Goal: Register for event/course

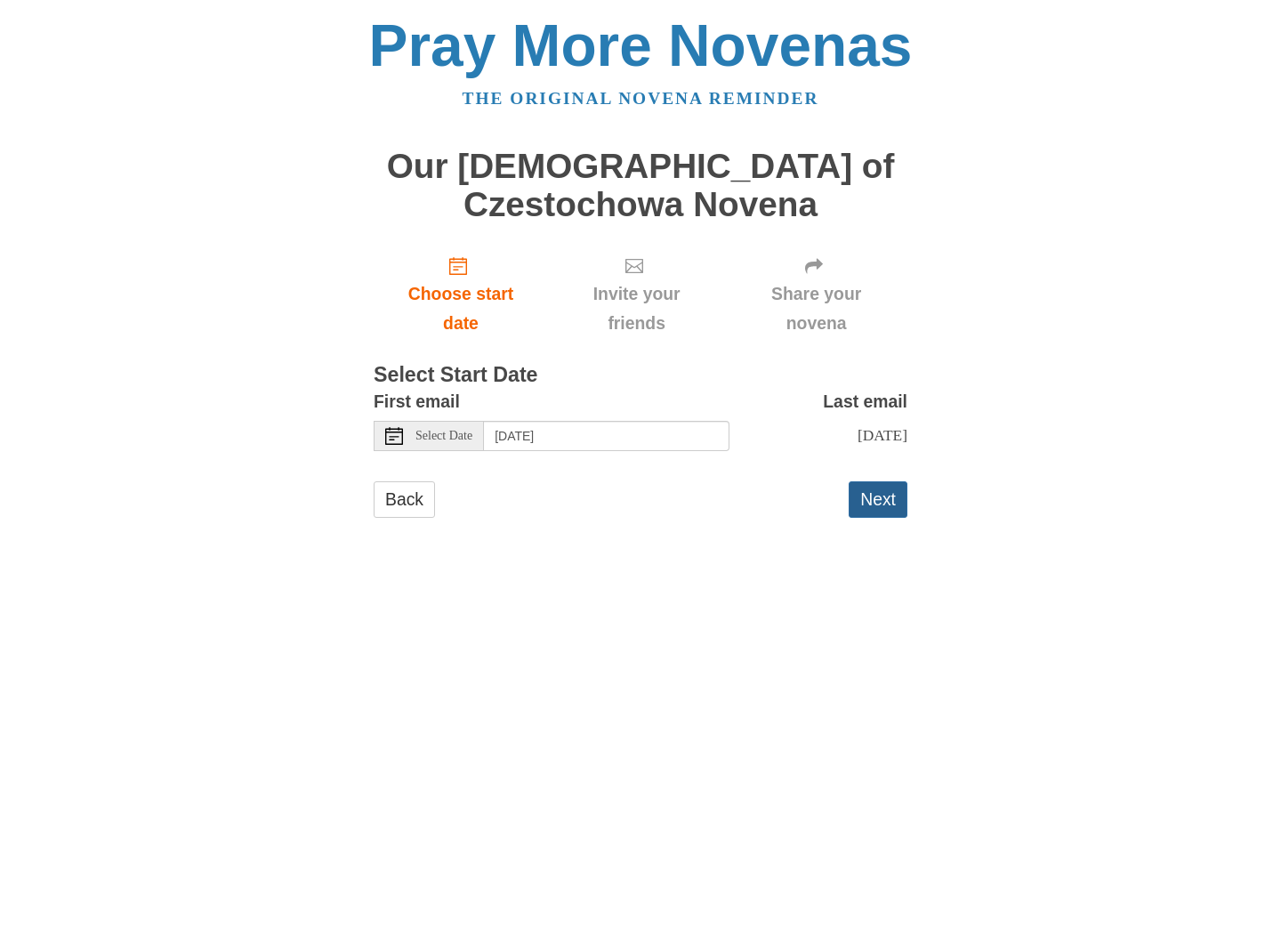
click at [873, 494] on button "Next" at bounding box center [877, 500] width 58 height 36
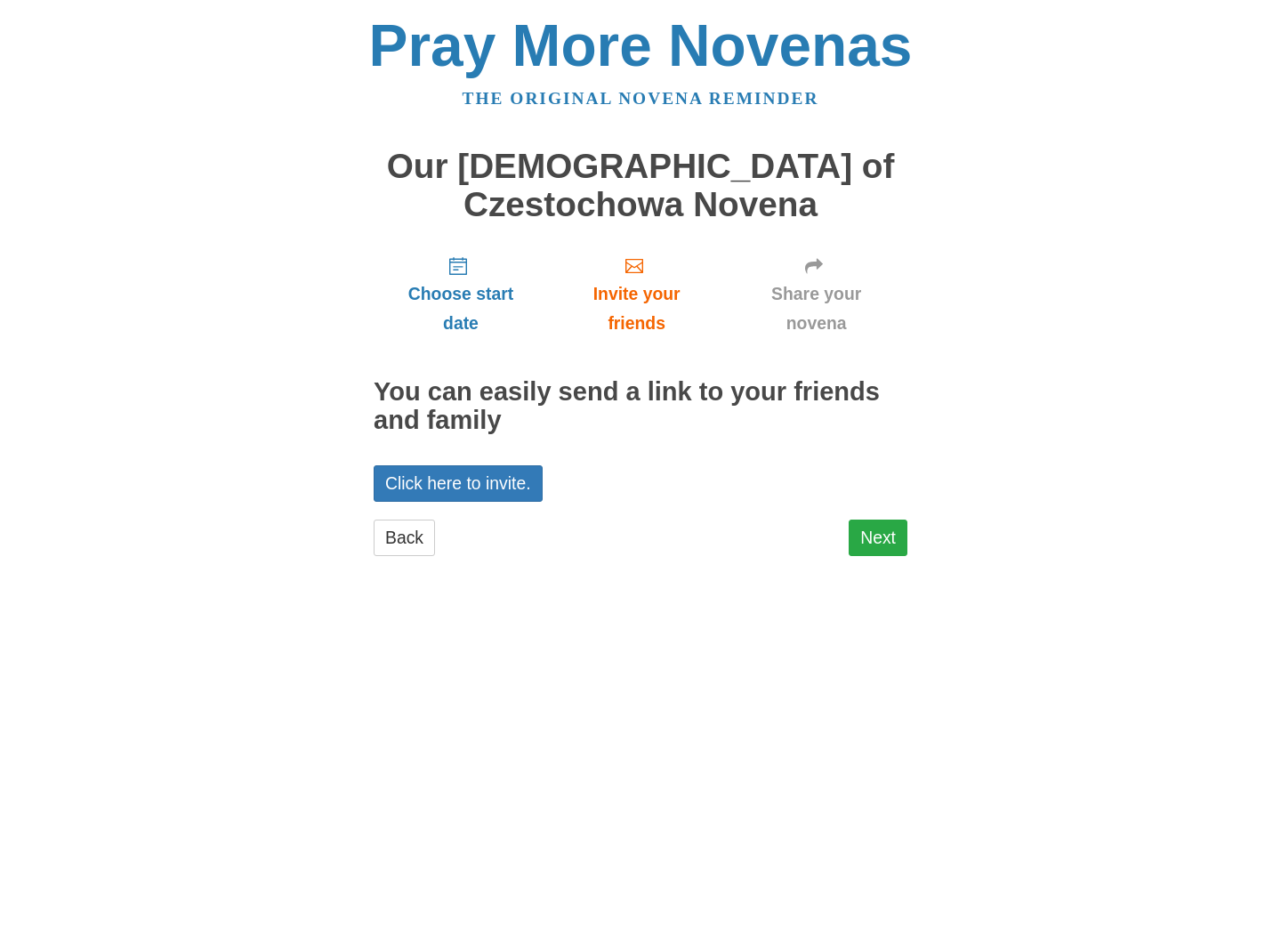
click at [881, 527] on link "Next" at bounding box center [877, 538] width 58 height 36
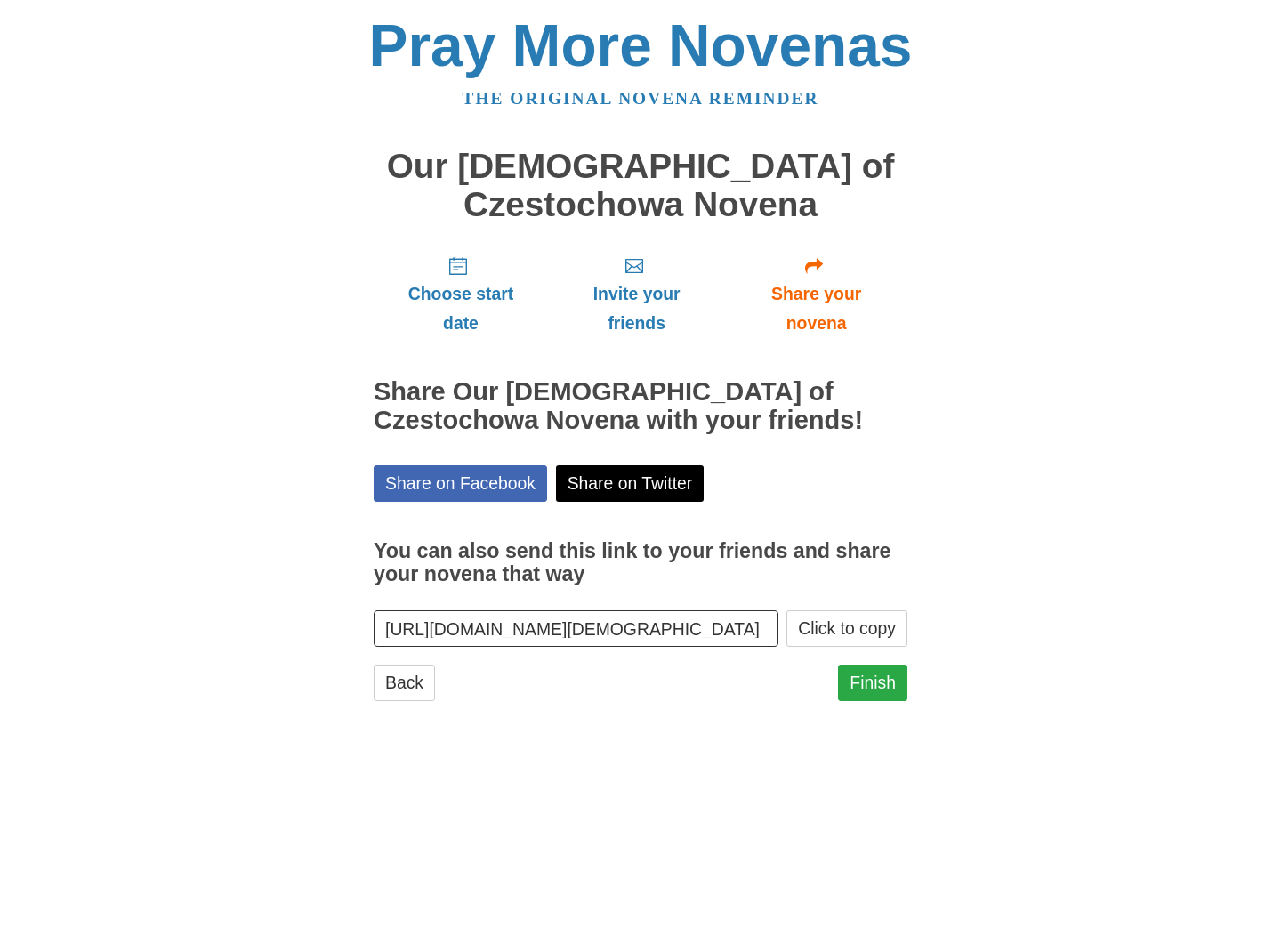
click at [873, 678] on link "Finish" at bounding box center [873, 683] width 69 height 36
click at [849, 619] on button "Click to copy" at bounding box center [846, 628] width 121 height 36
click at [584, 752] on html "Pray More Novenas The original novena reminder Our Lady of Czestochowa Novena C…" at bounding box center [640, 376] width 1281 height 752
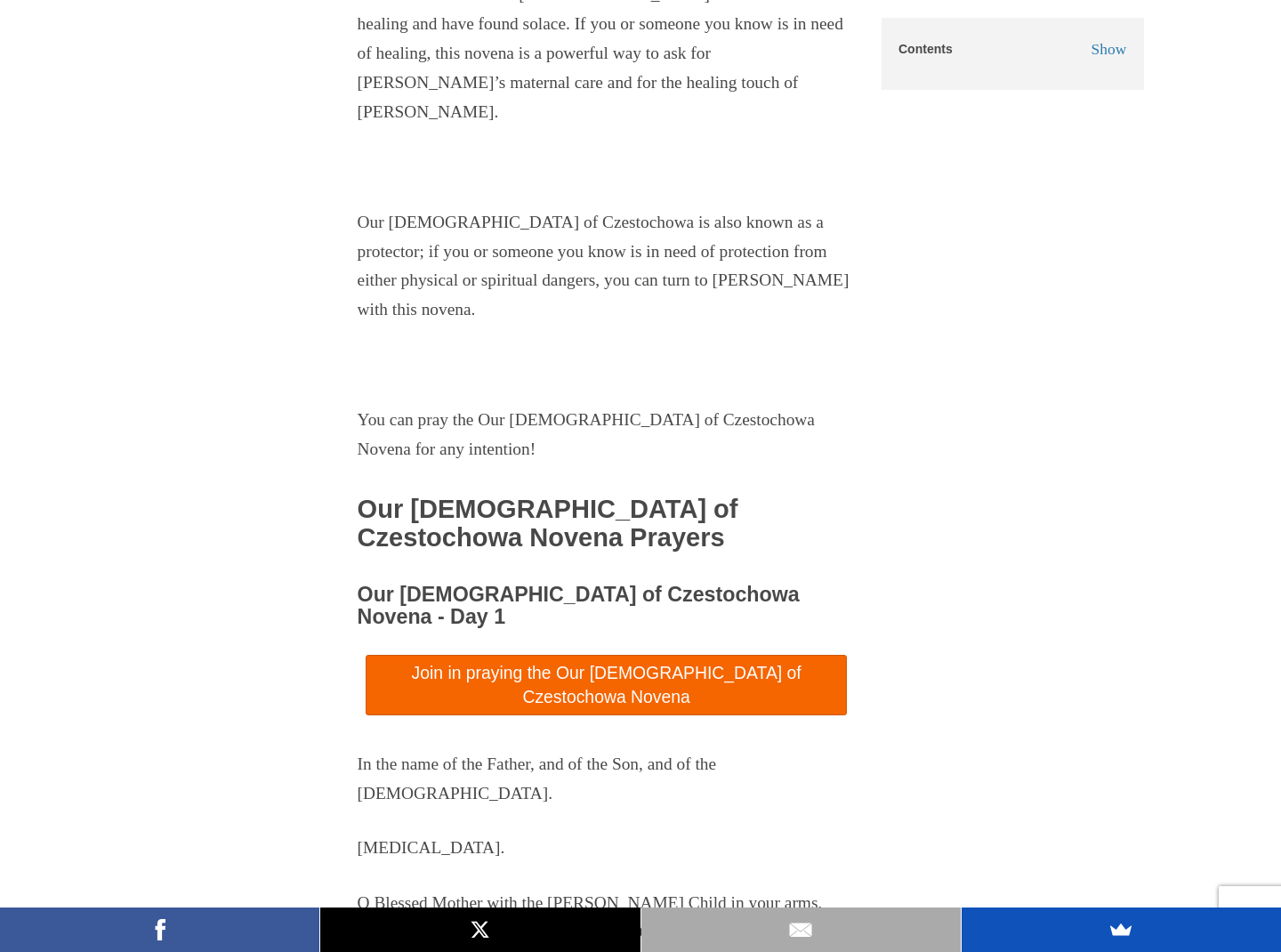
scroll to position [4142, 0]
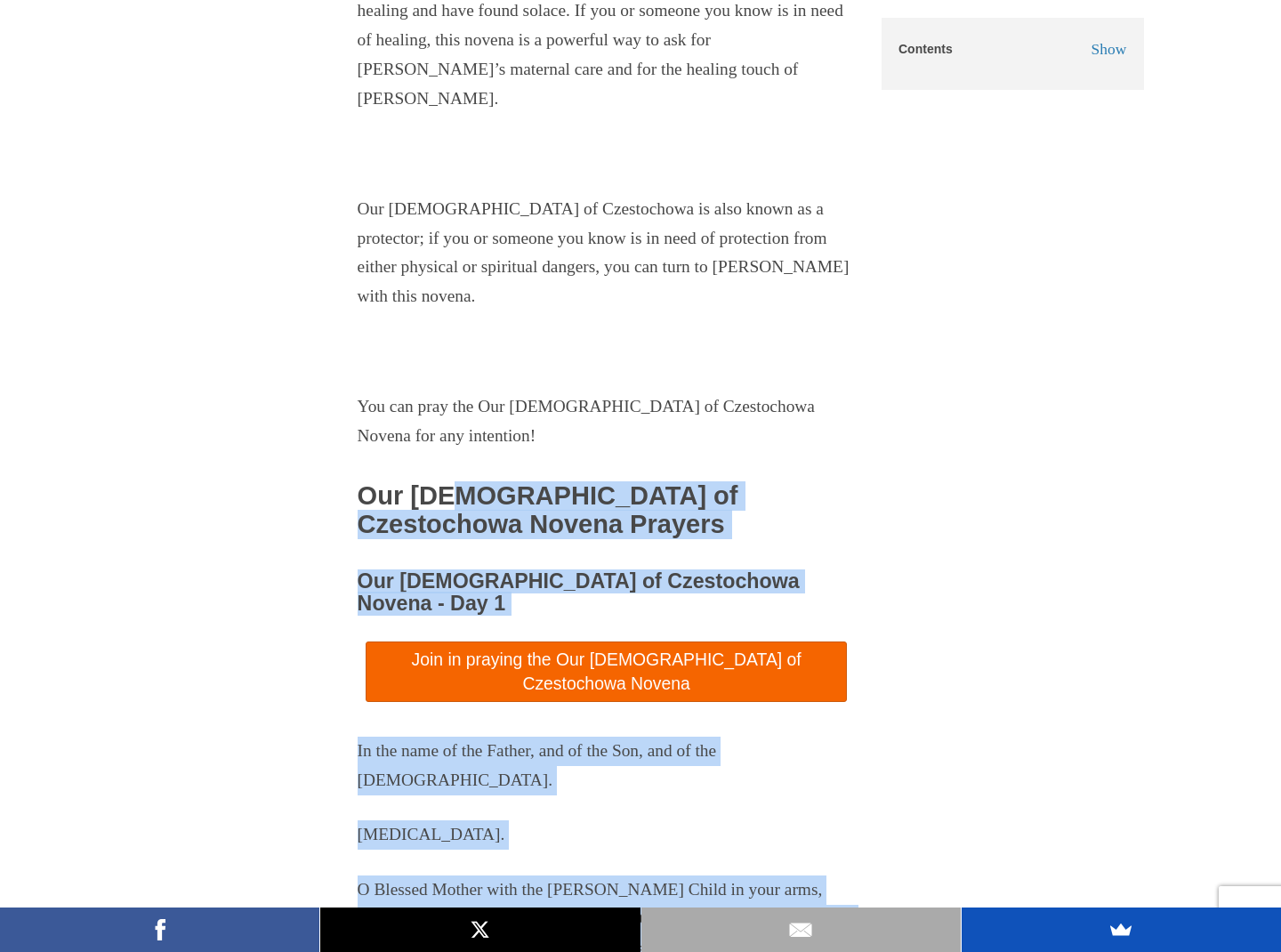
drag, startPoint x: 356, startPoint y: 88, endPoint x: 546, endPoint y: 723, distance: 662.8
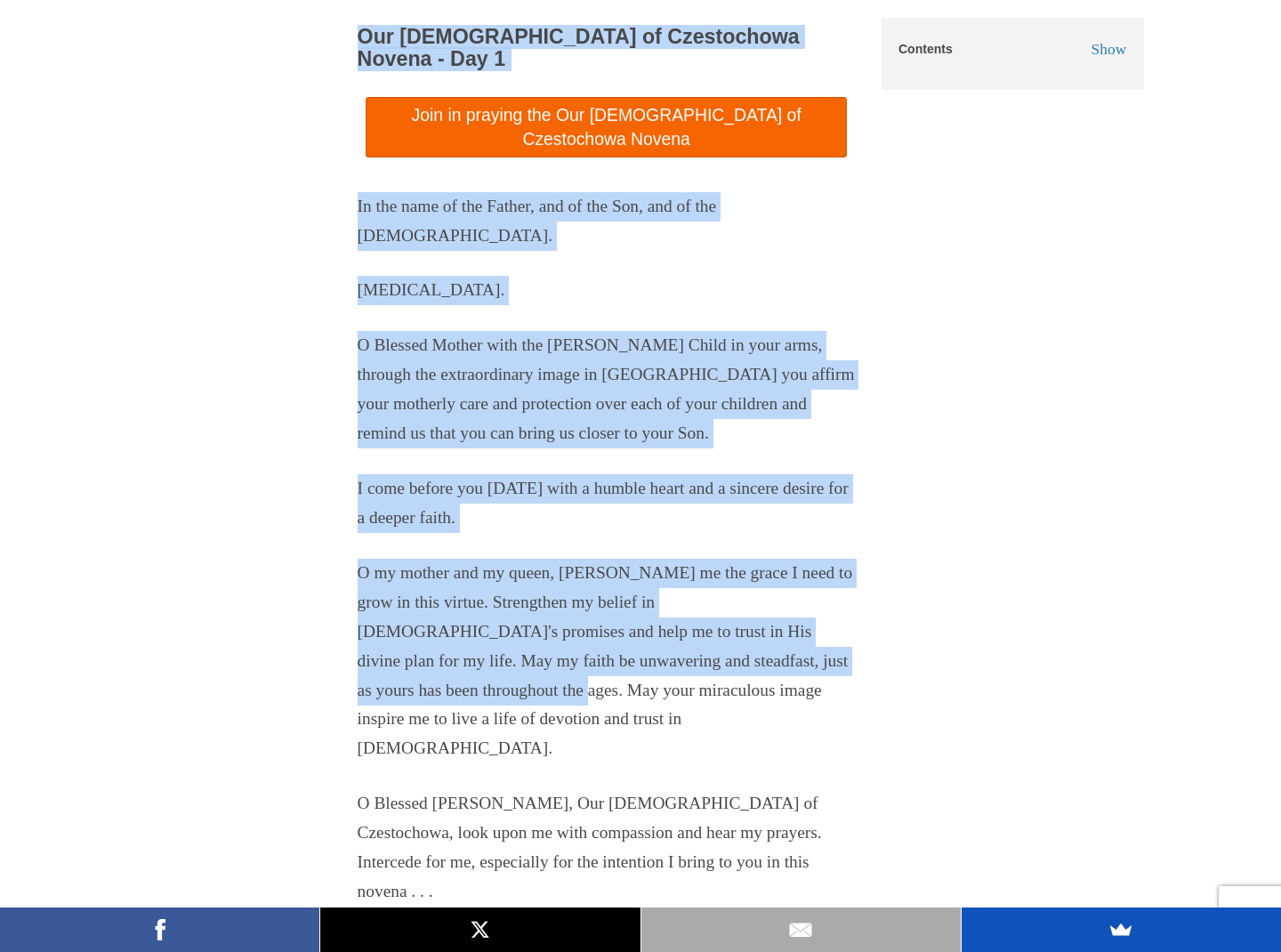
scroll to position [4693, 0]
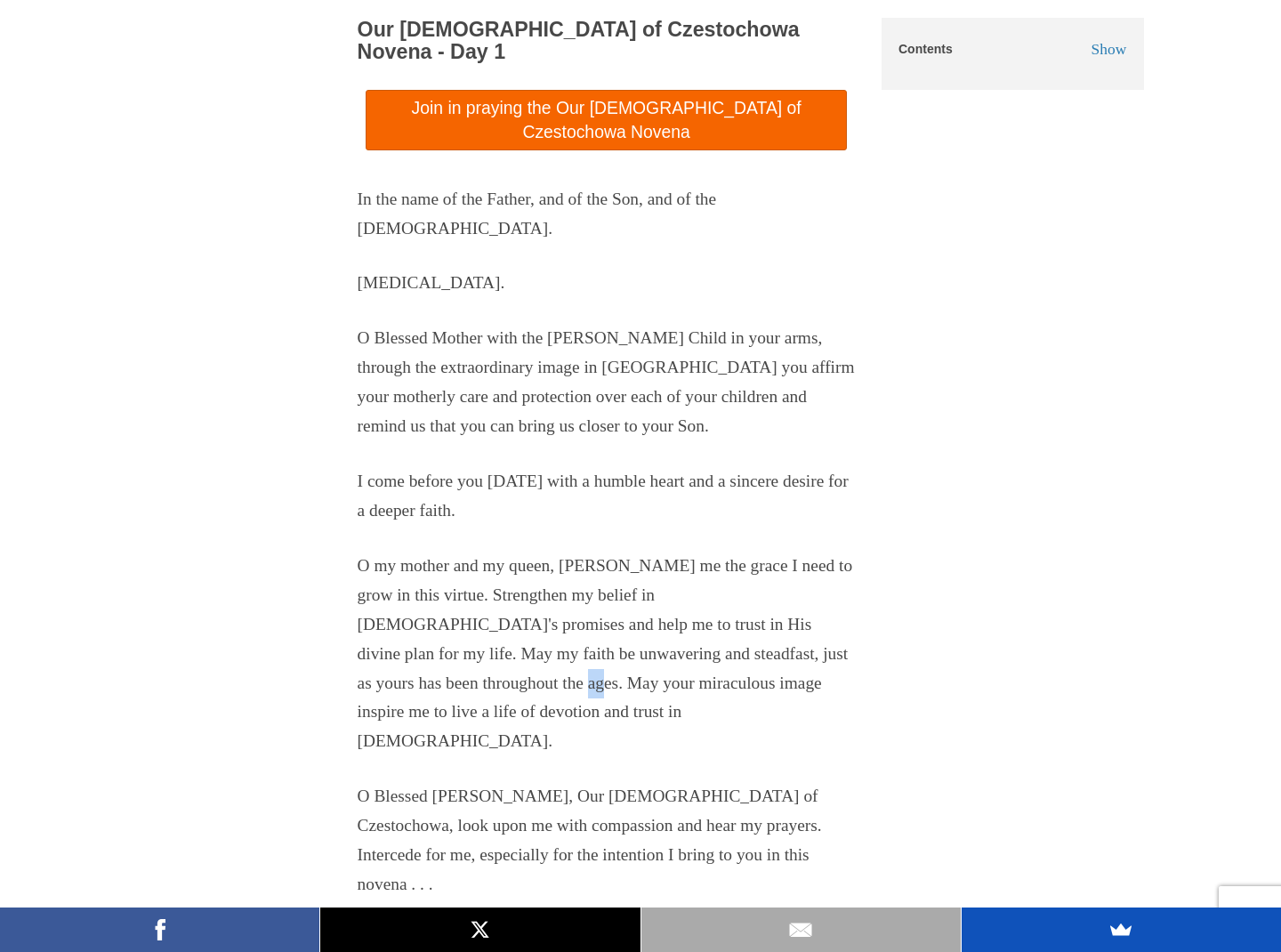
drag, startPoint x: 542, startPoint y: 202, endPoint x: 559, endPoint y: 202, distance: 17.0
click at [559, 552] on p "O my mother and my queen, grant me the grace I need to grow in this virtue. Str…" at bounding box center [606, 654] width 498 height 204
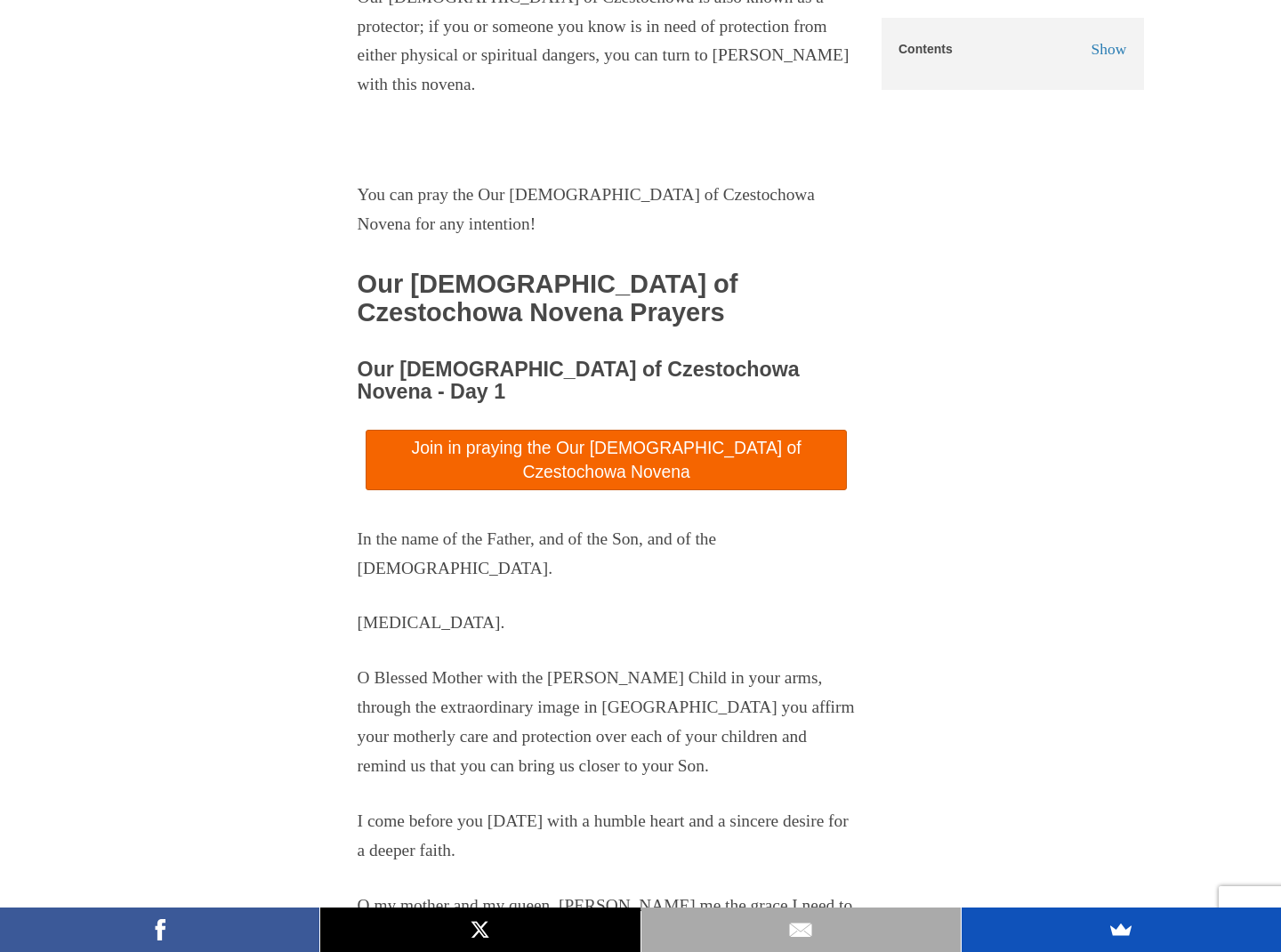
scroll to position [4354, 0]
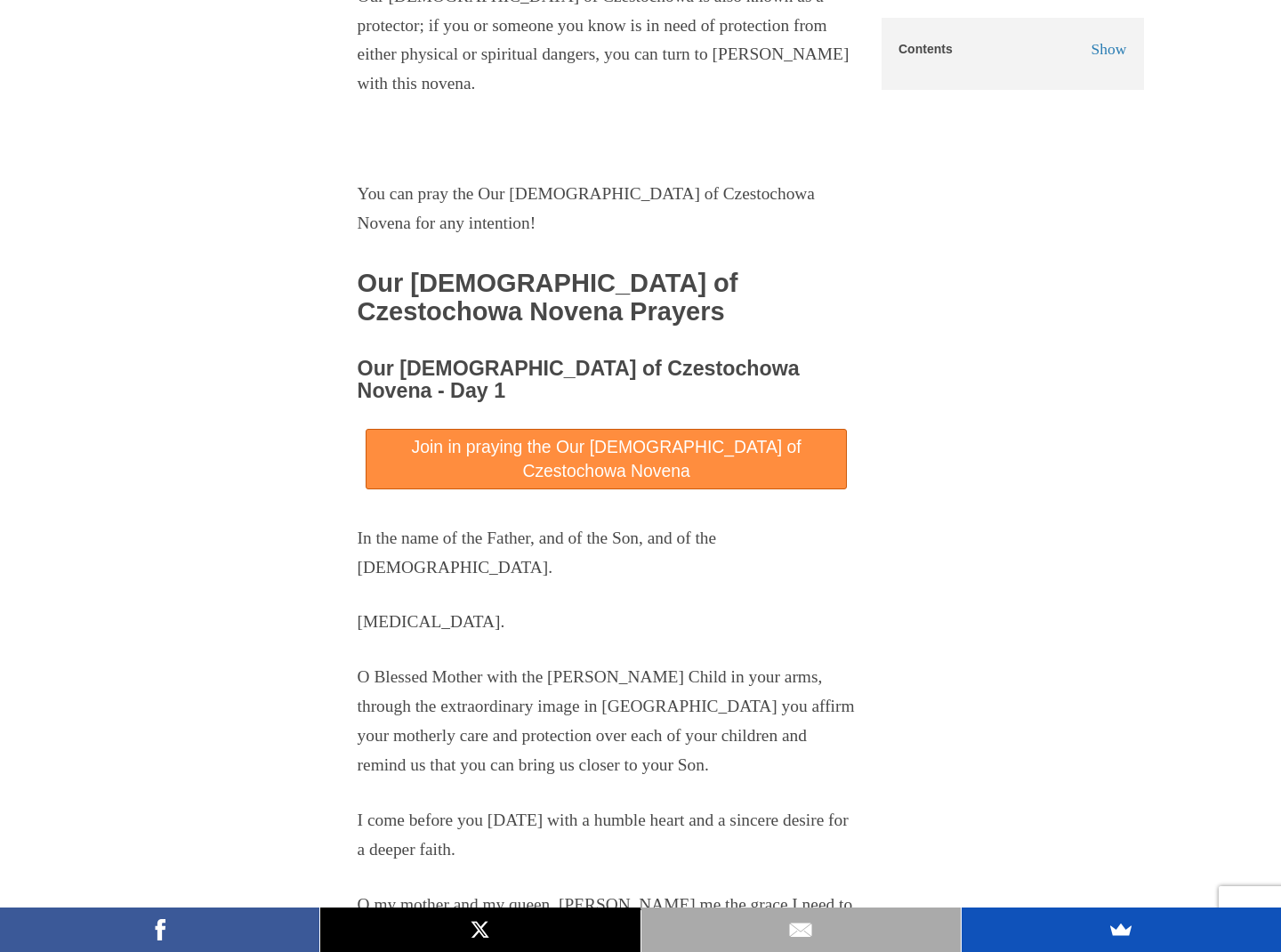
click at [414, 429] on link "Join in praying the Our Lady of Czestochowa Novena" at bounding box center [606, 459] width 481 height 60
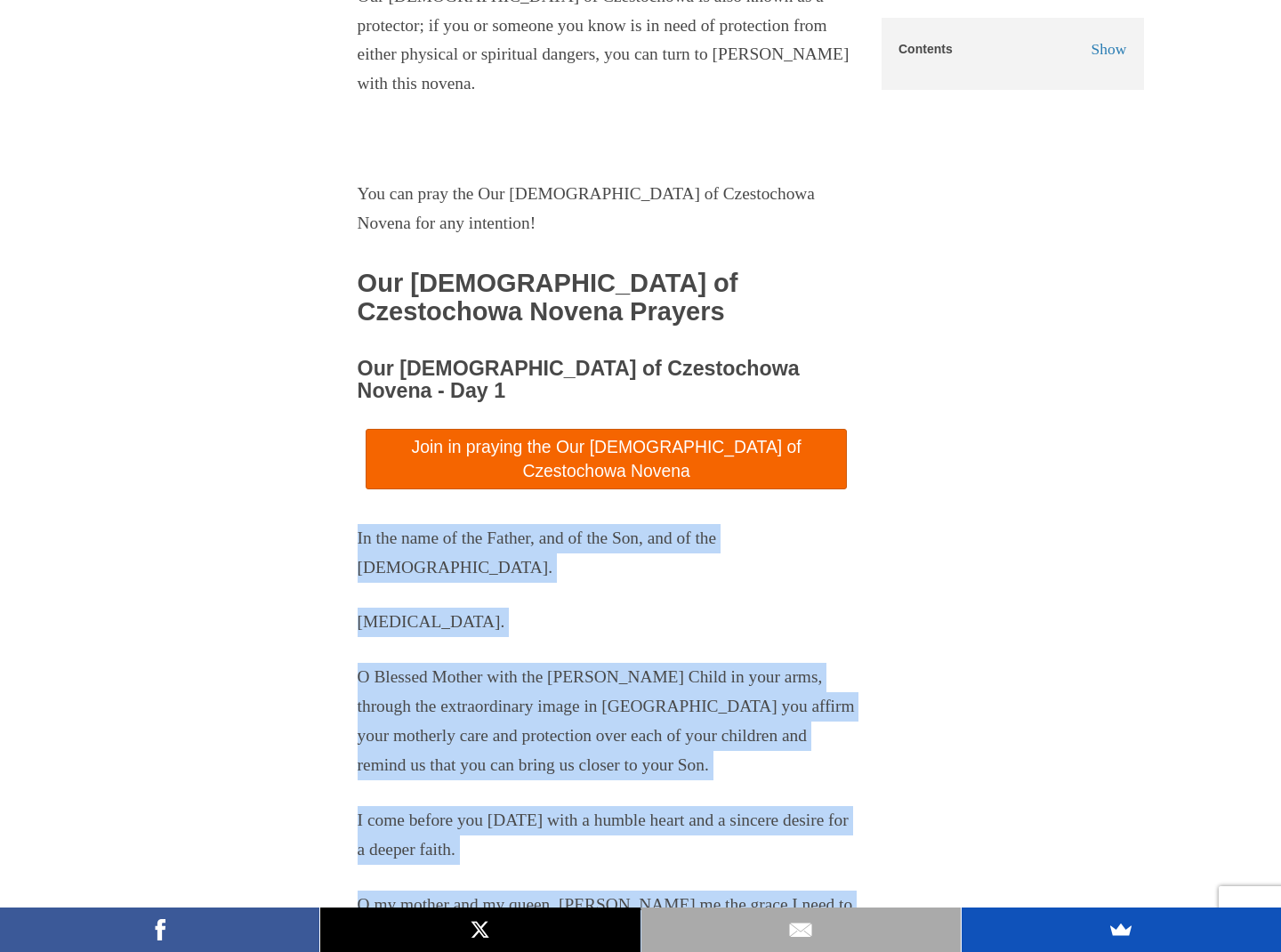
drag, startPoint x: 357, startPoint y: 90, endPoint x: 510, endPoint y: 627, distance: 558.4
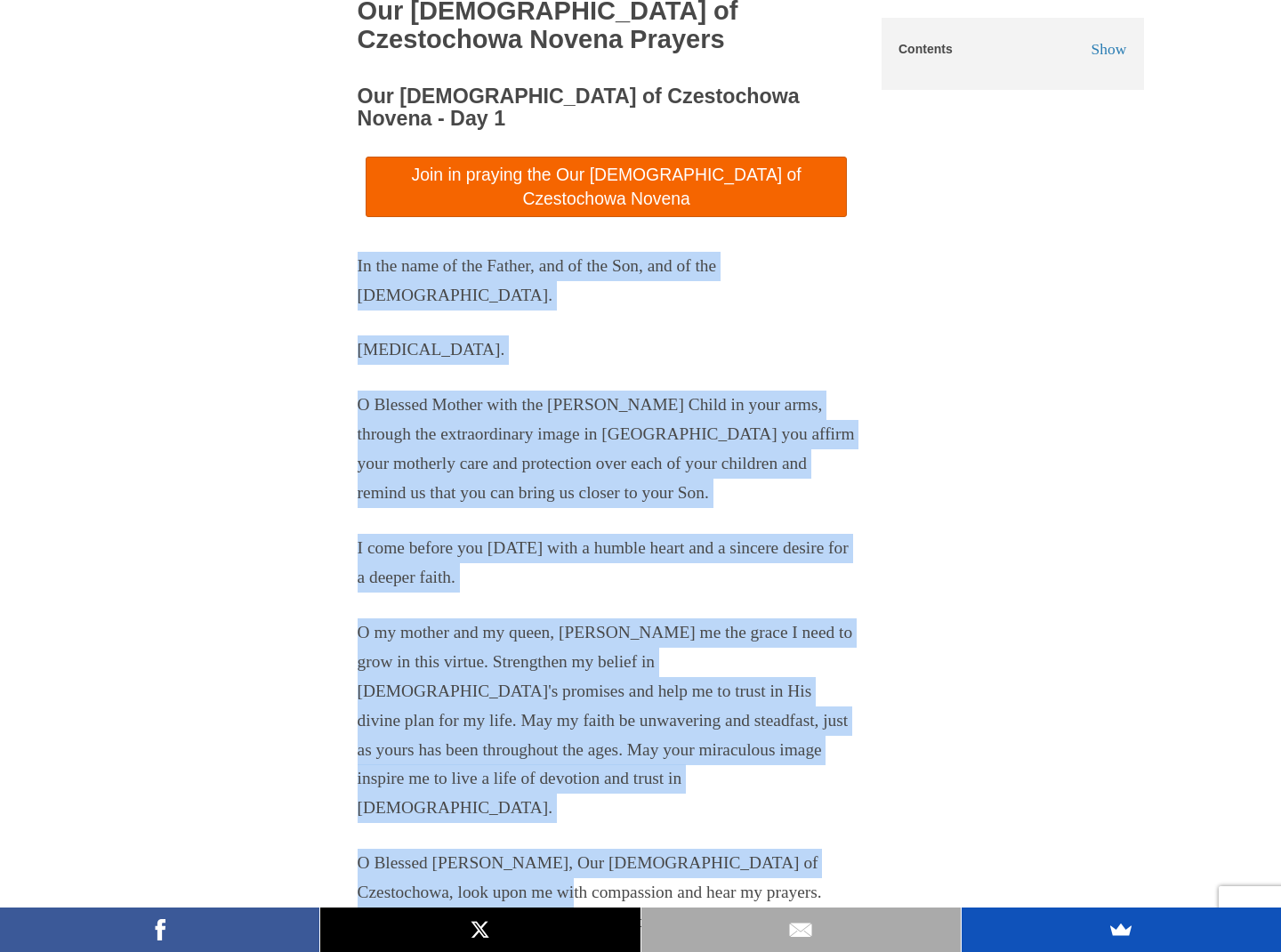
scroll to position [4659, 0]
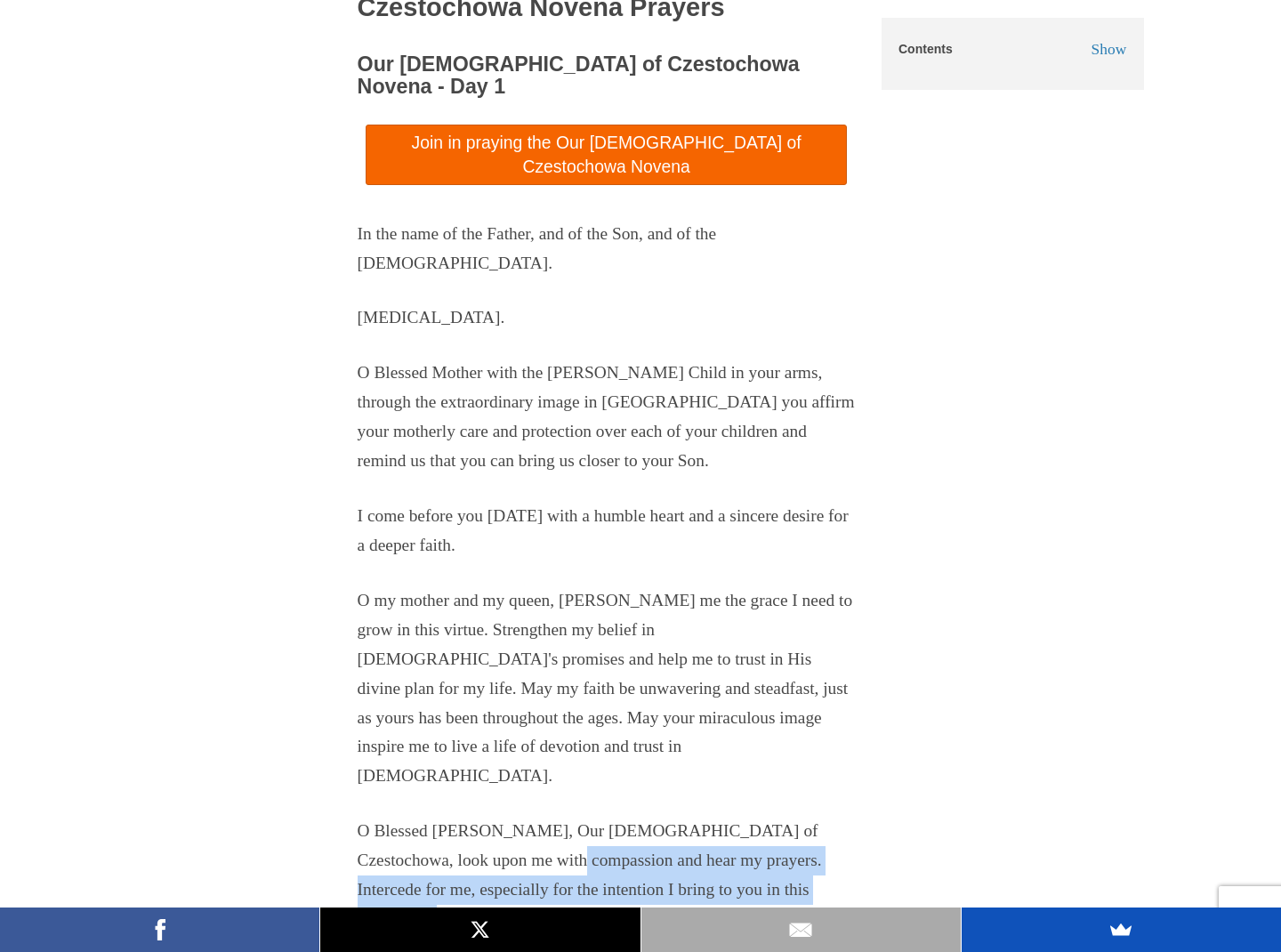
drag, startPoint x: 523, startPoint y: 338, endPoint x: 566, endPoint y: 455, distance: 124.7
click at [568, 448] on div "In the name of the Father, and of the Son, and of the Holy Spirit. Amen. O Bles…" at bounding box center [606, 730] width 498 height 1019
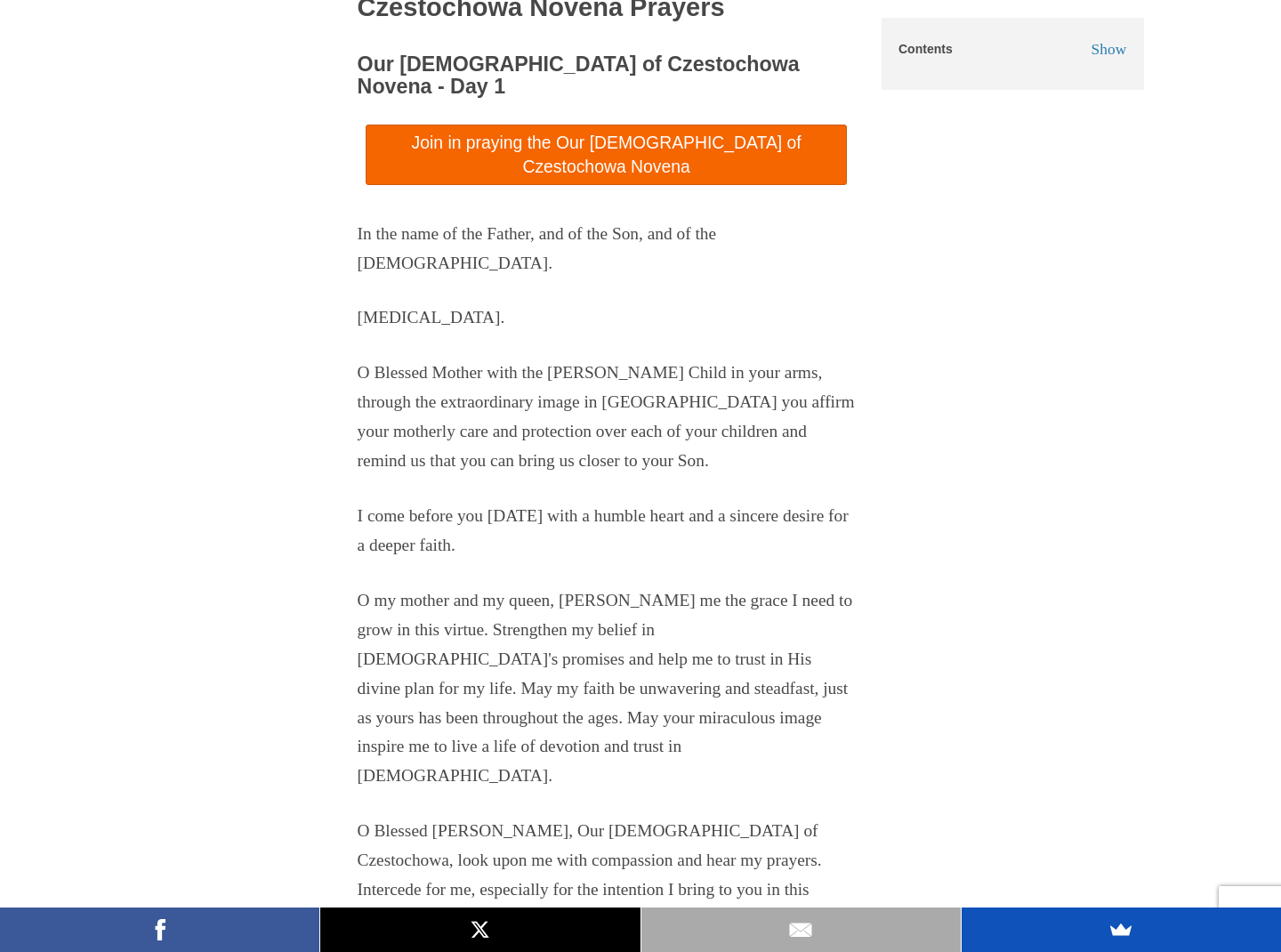
drag, startPoint x: 517, startPoint y: 576, endPoint x: 604, endPoint y: 884, distance: 320.1
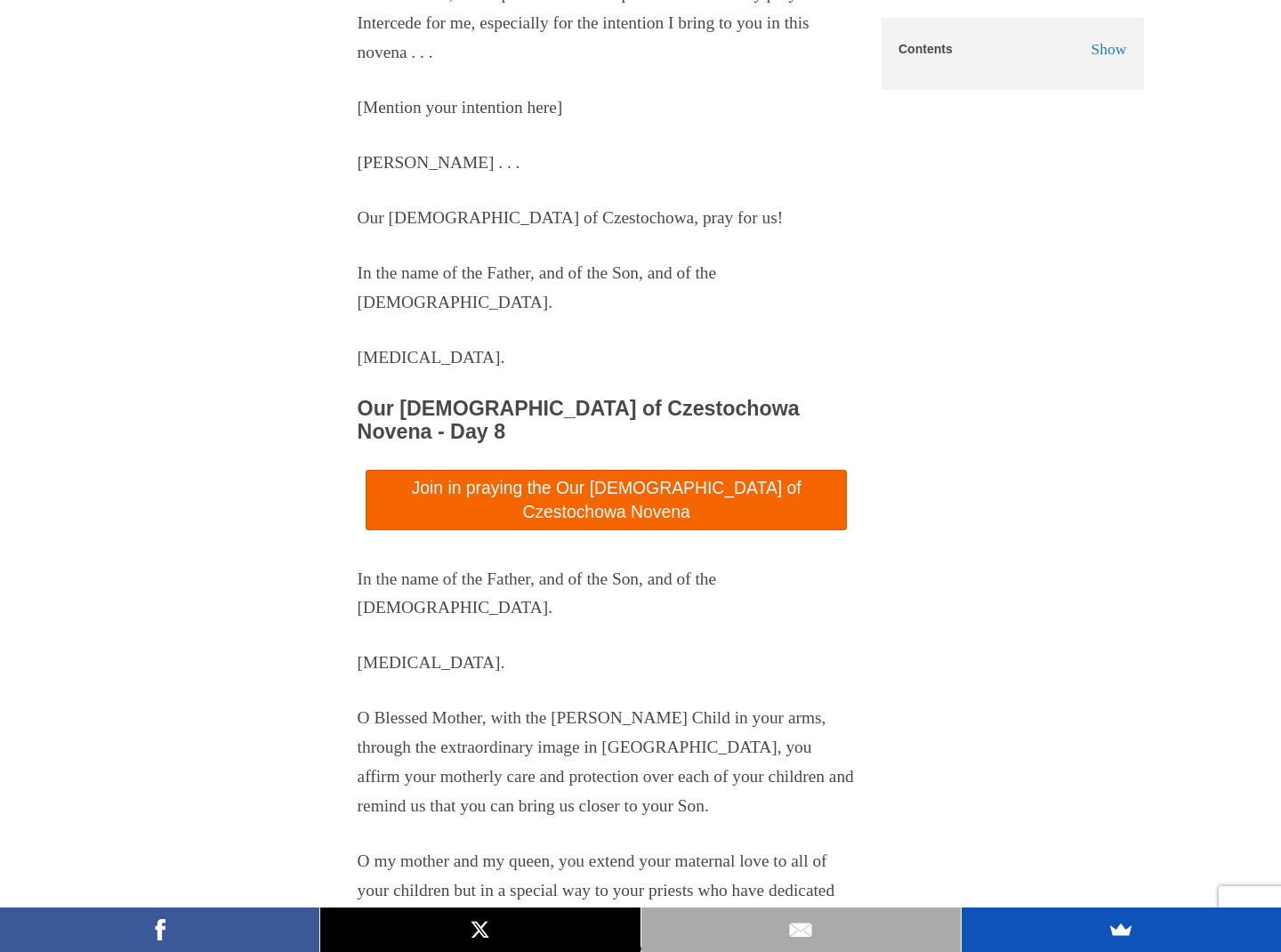
scroll to position [13106, 0]
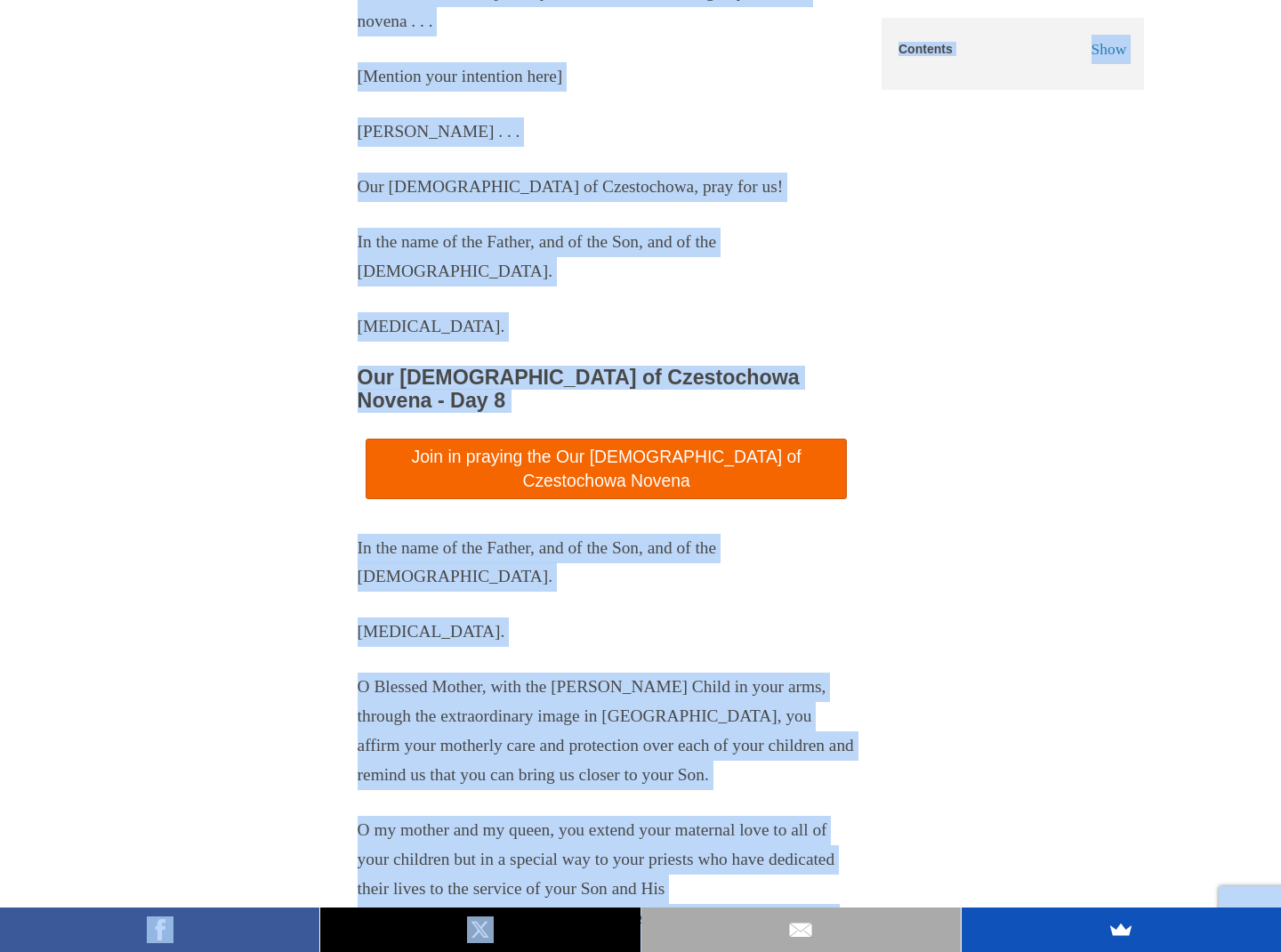
drag, startPoint x: 563, startPoint y: 745, endPoint x: 594, endPoint y: 925, distance: 182.6
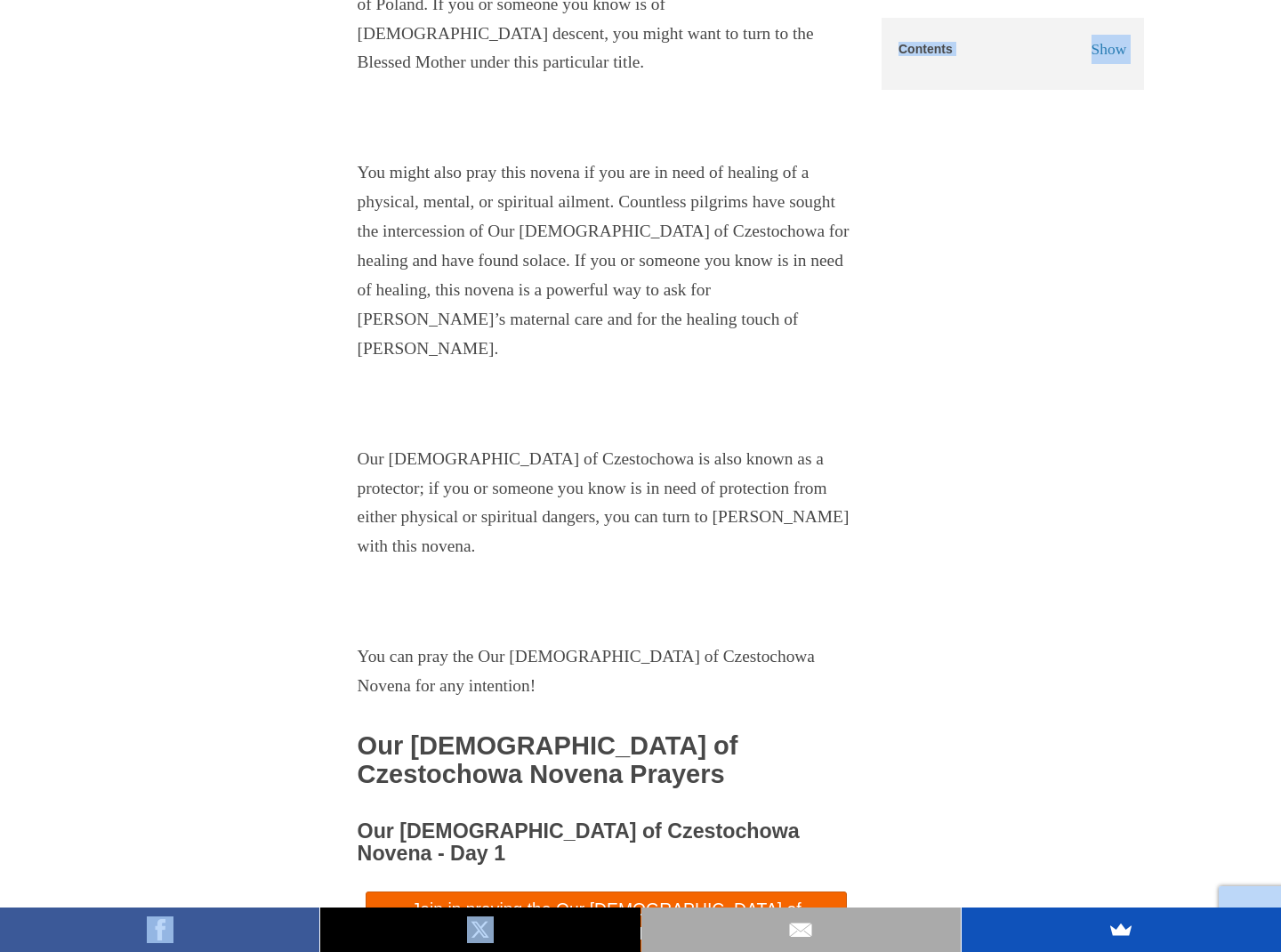
scroll to position [3913, 0]
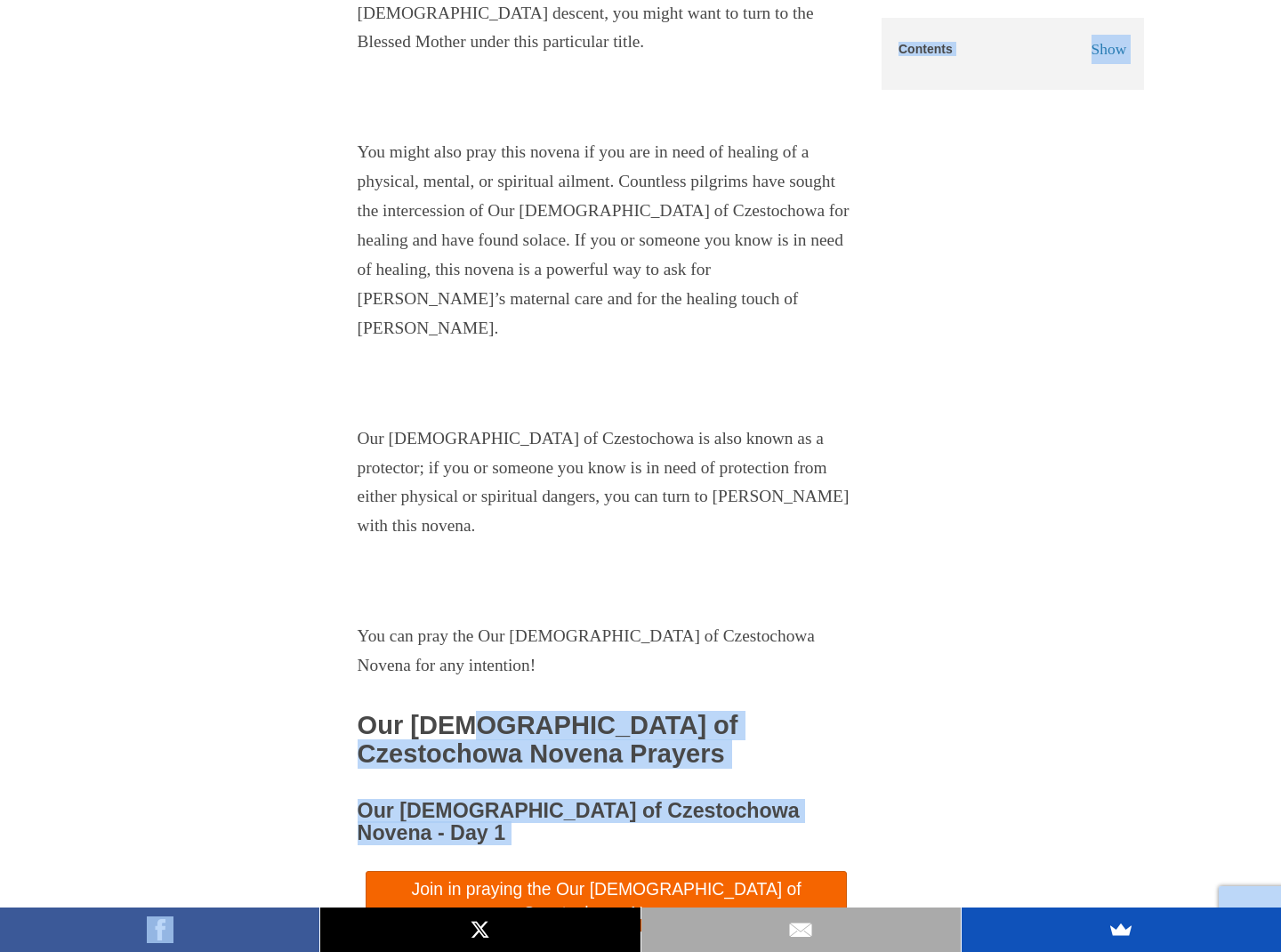
drag, startPoint x: 381, startPoint y: 328, endPoint x: 512, endPoint y: 904, distance: 590.7
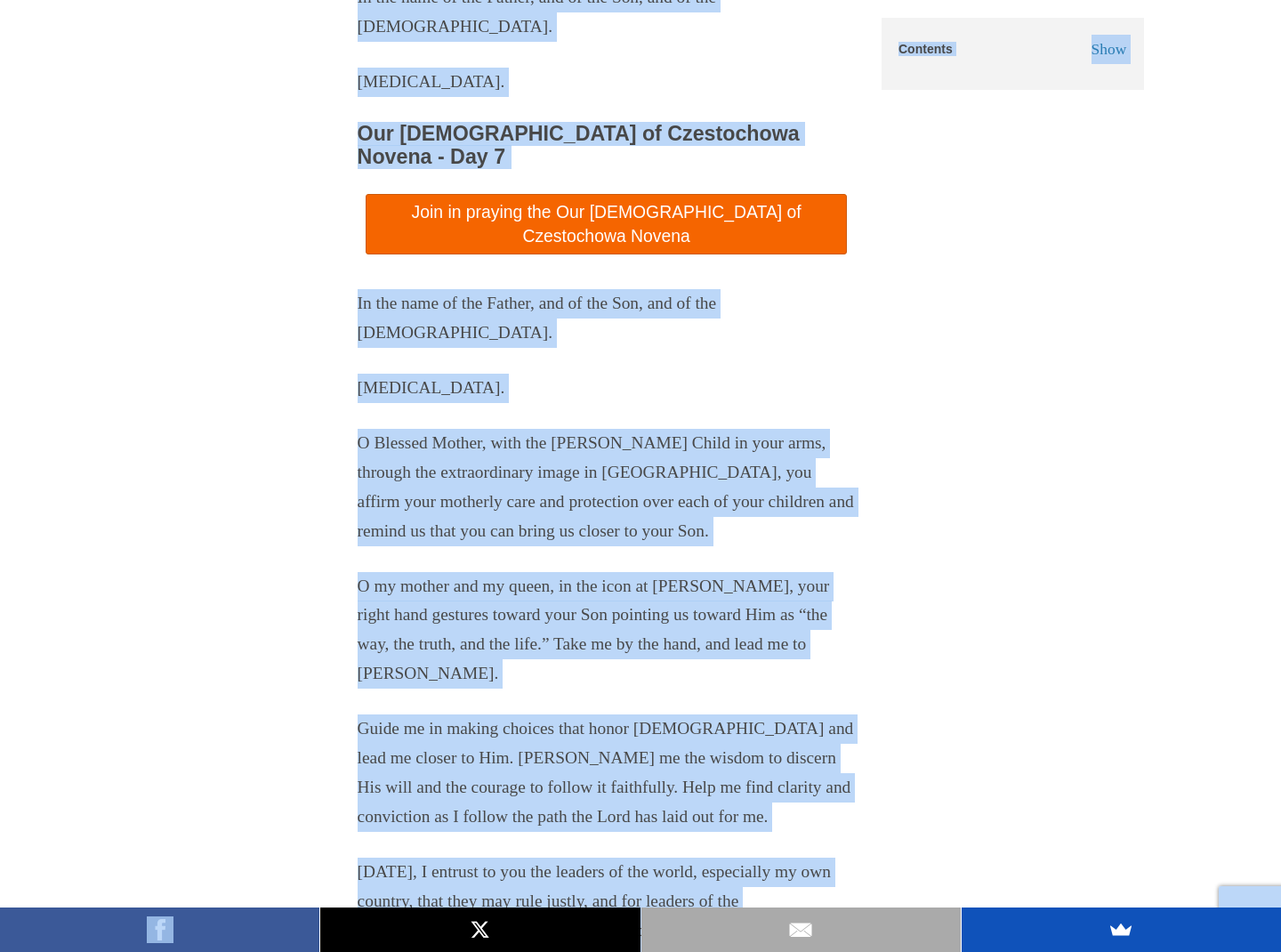
scroll to position [11939, 0]
